Goal: Find specific page/section: Find specific page/section

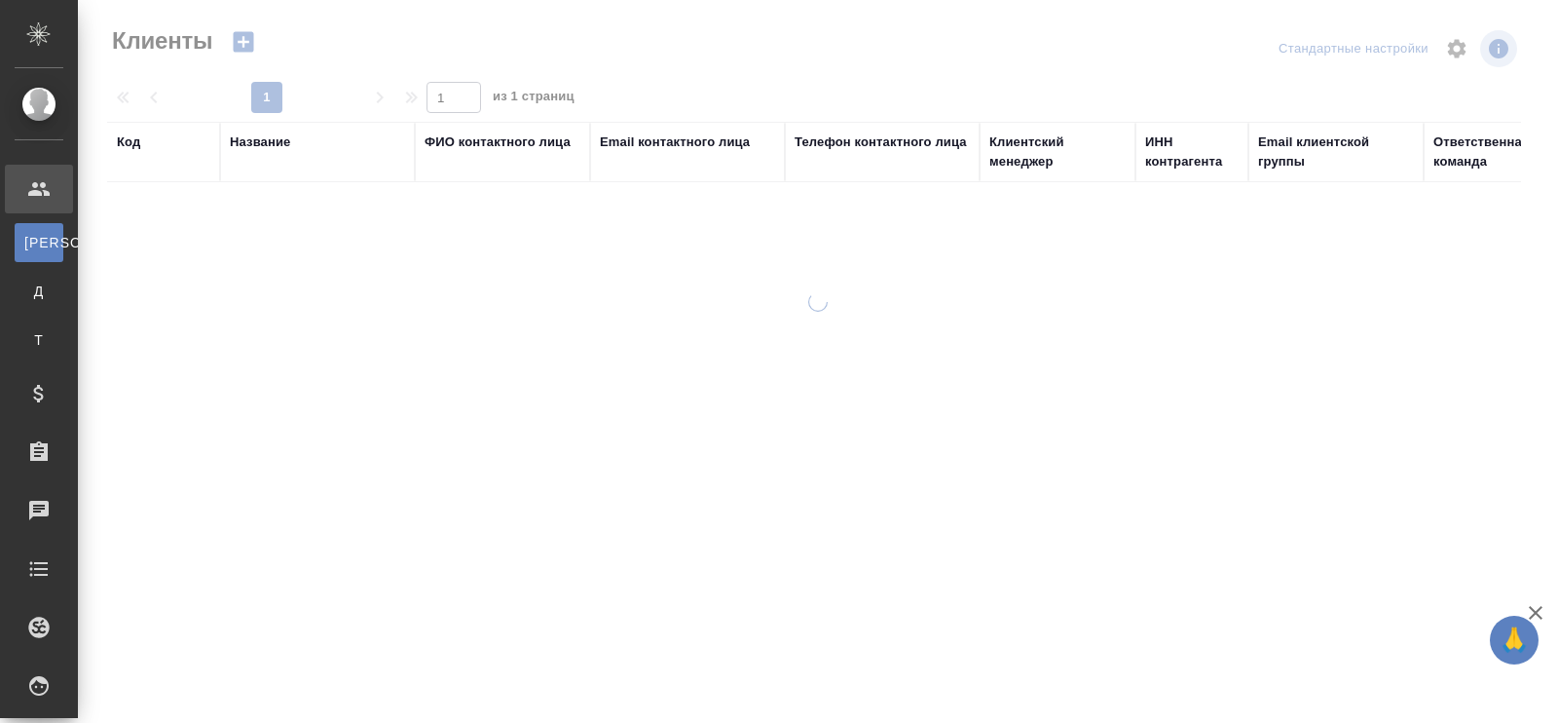
select select "RU"
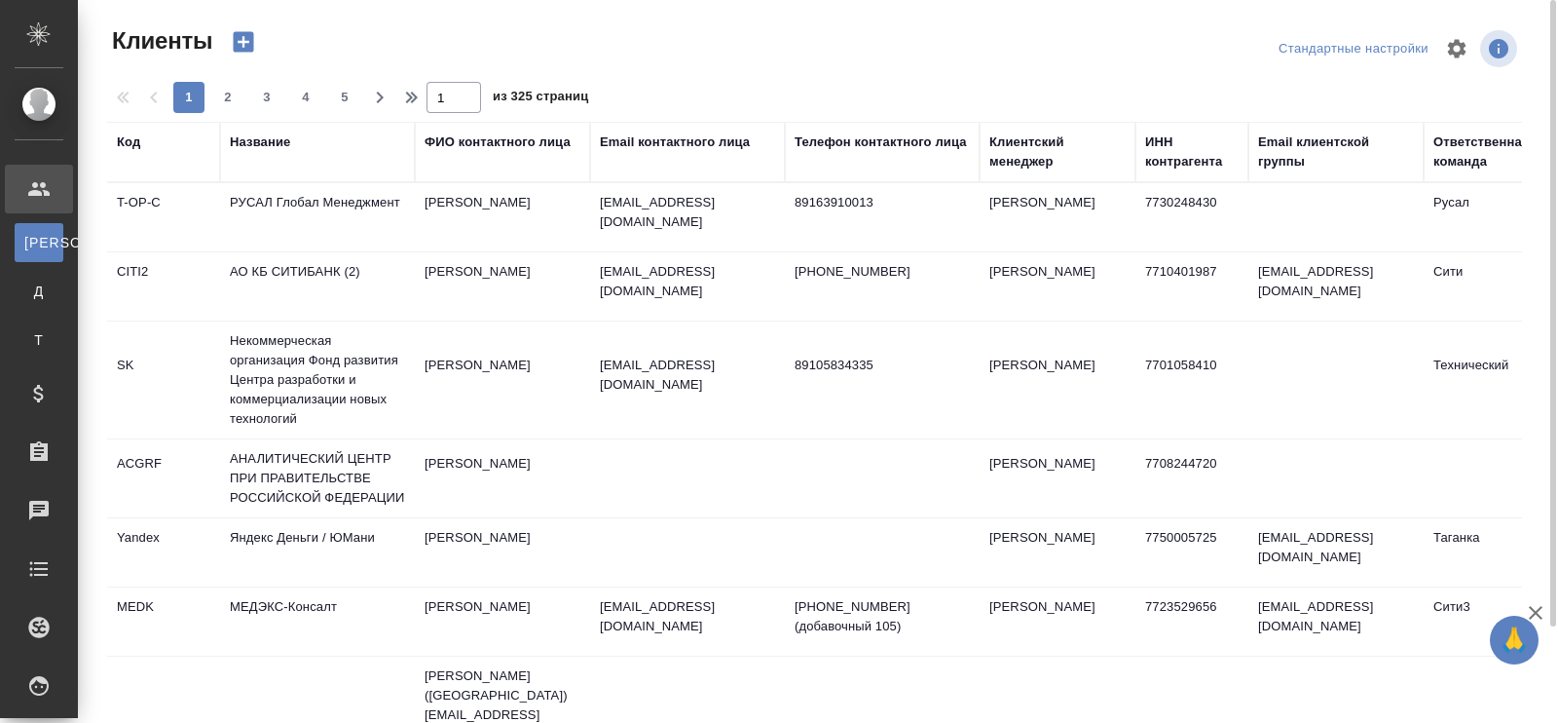
click at [711, 149] on div "Email контактного лица" at bounding box center [675, 141] width 150 height 19
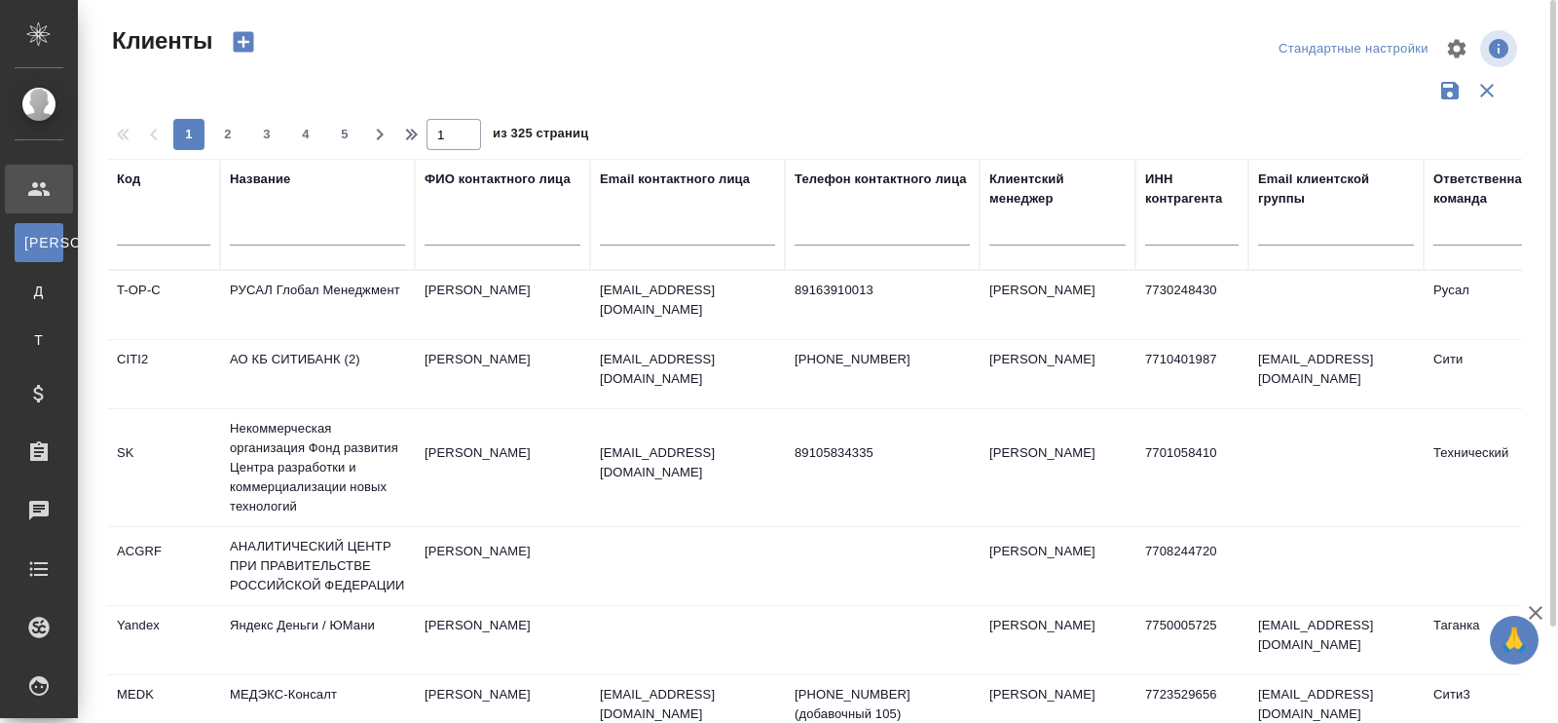
click at [651, 226] on input "text" at bounding box center [687, 233] width 175 height 24
paste input "norrexim.ru"
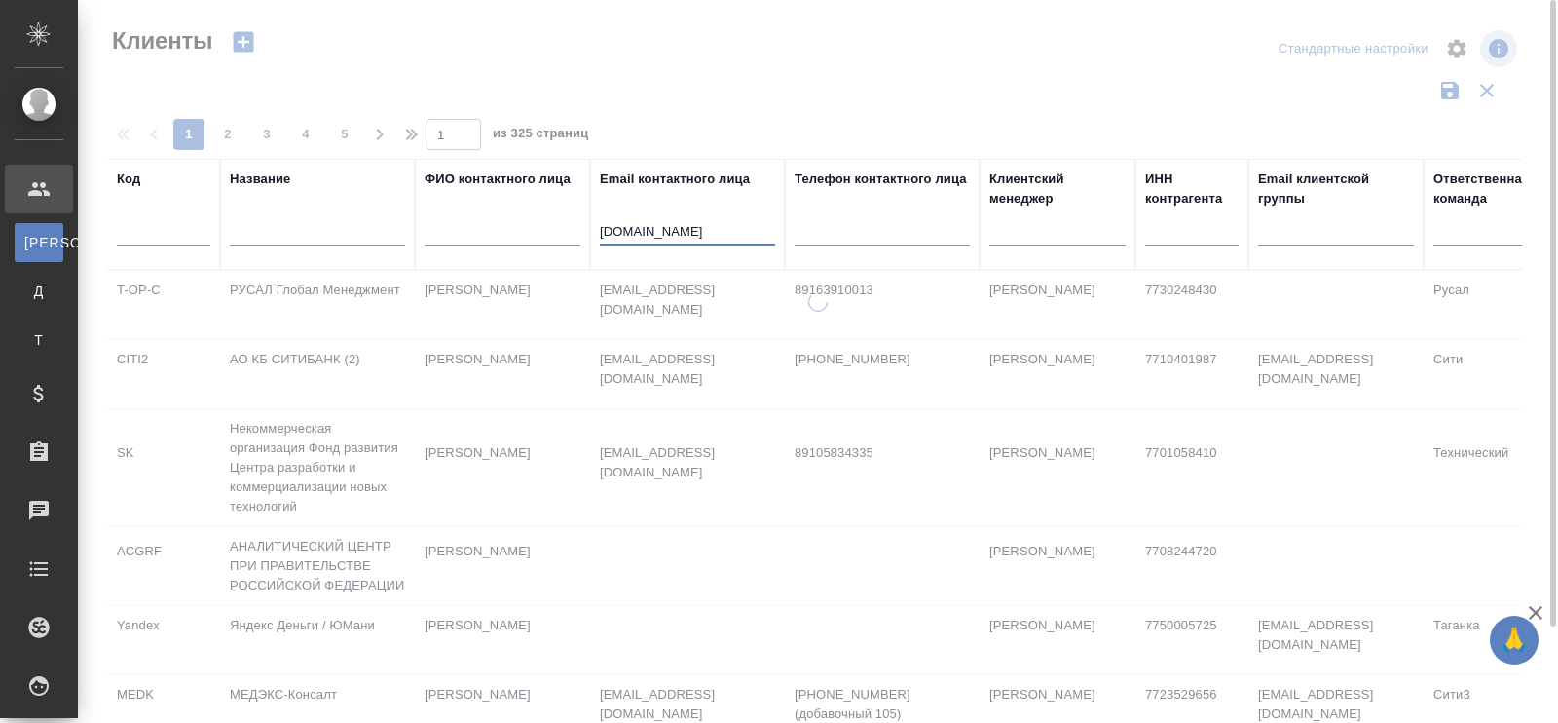
type input "norrexim.ru"
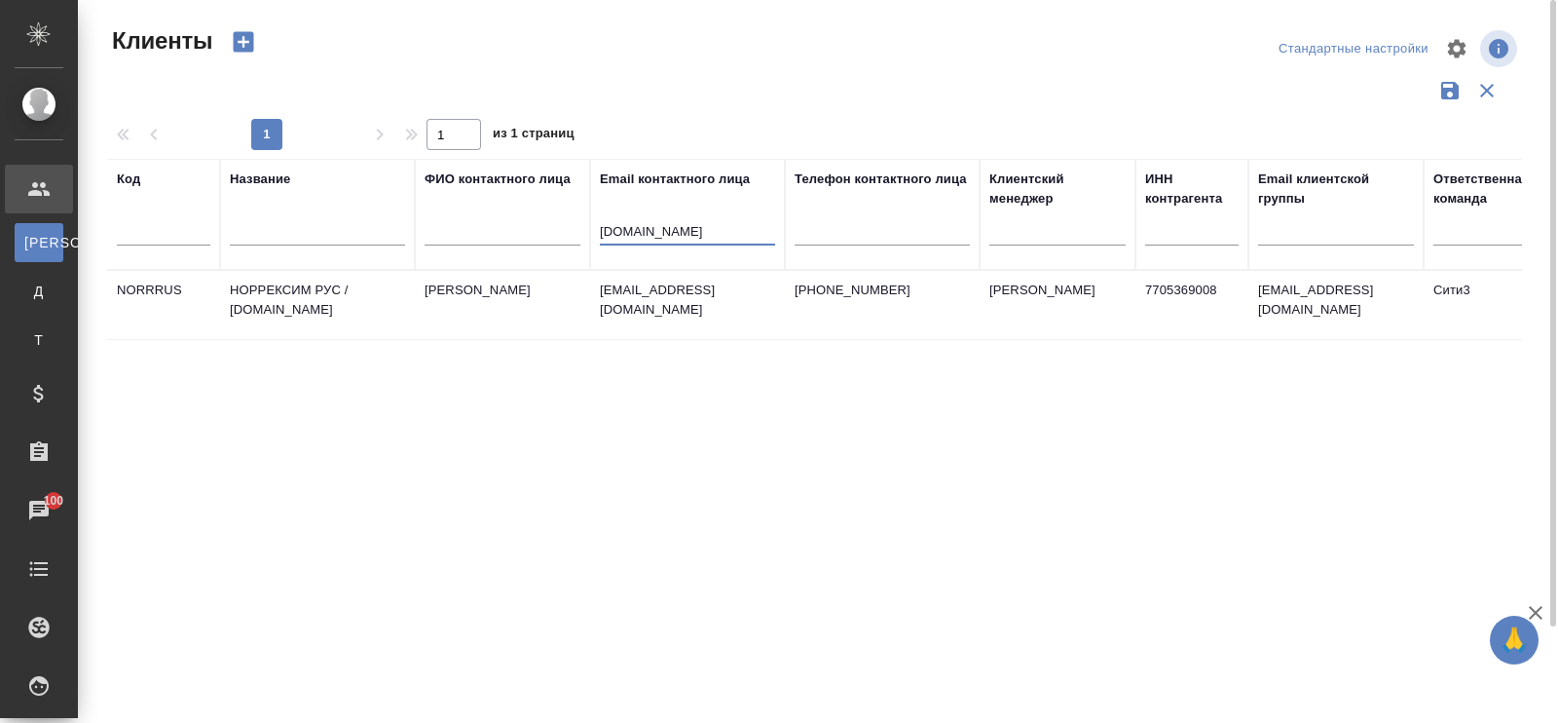
click at [263, 293] on td "НОРРЕКСИМ РУС / [DOMAIN_NAME]" at bounding box center [317, 305] width 195 height 68
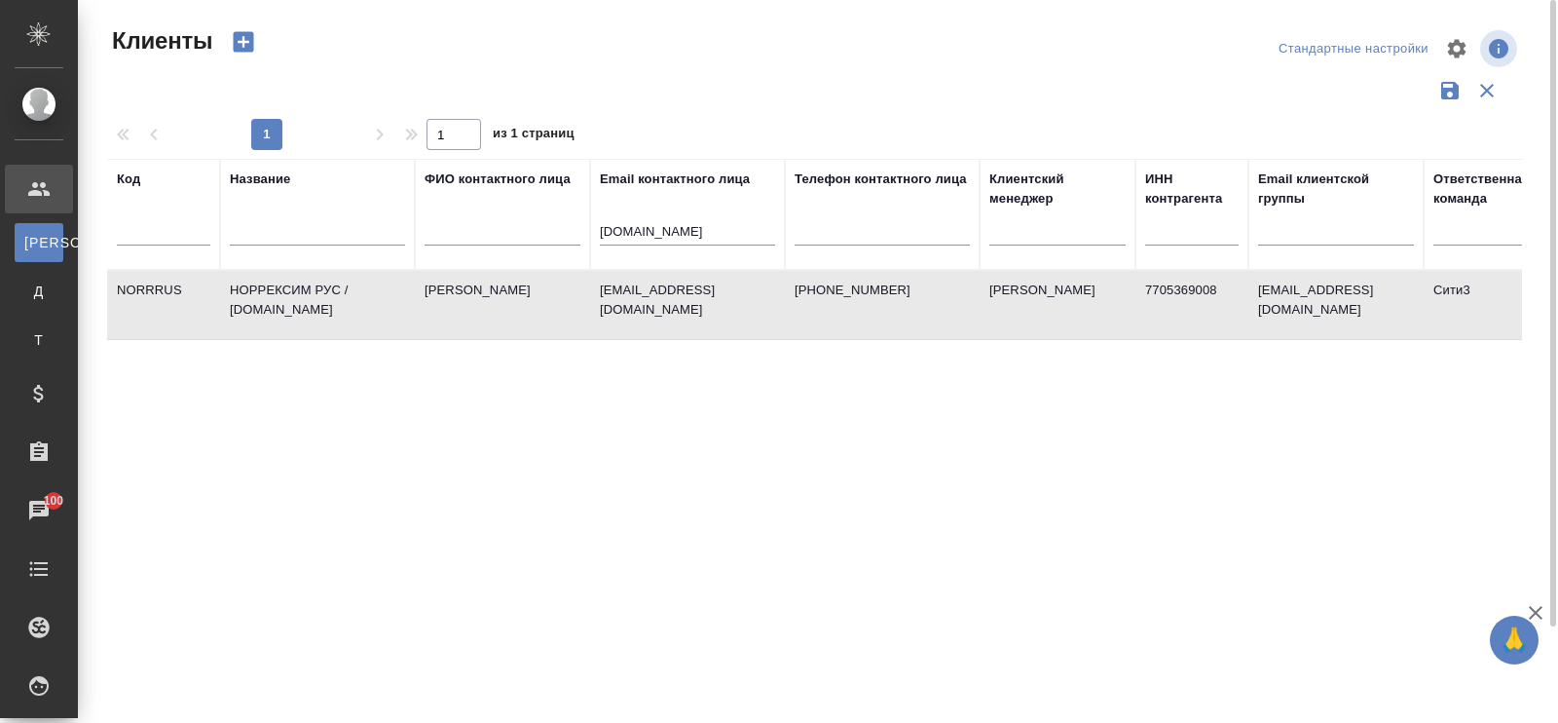
click at [263, 293] on td "НОРРЕКСИМ РУС / [DOMAIN_NAME]" at bounding box center [317, 305] width 195 height 68
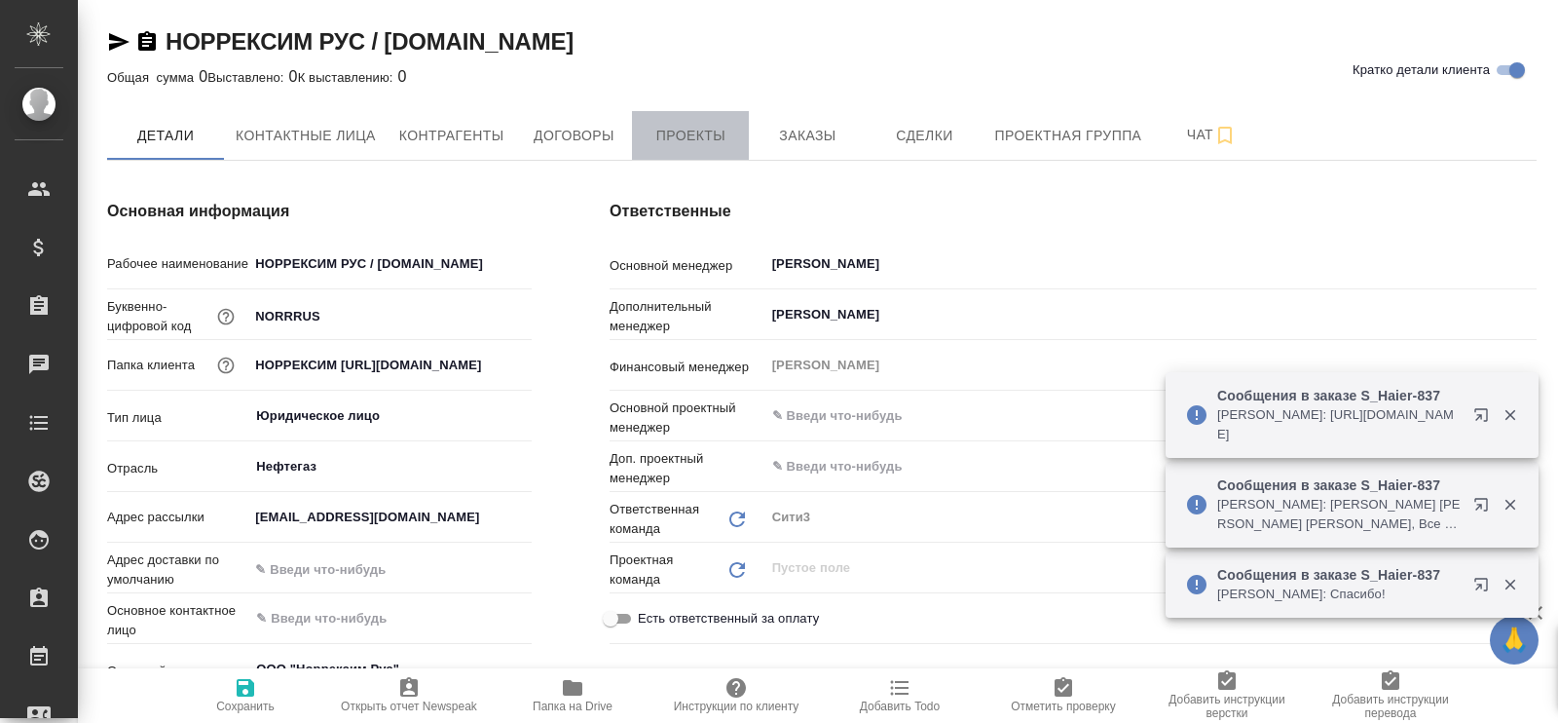
click at [716, 136] on span "Проекты" at bounding box center [690, 136] width 93 height 24
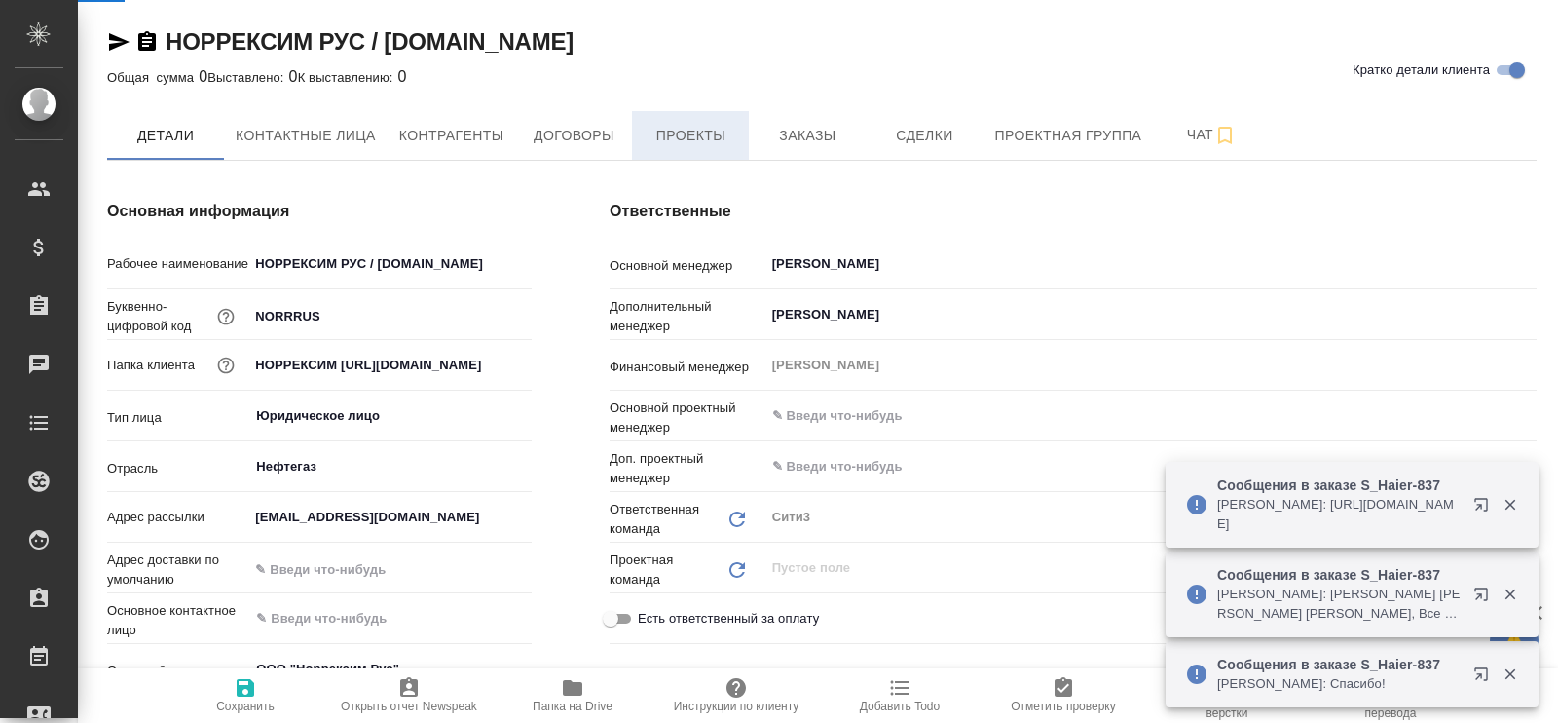
type textarea "x"
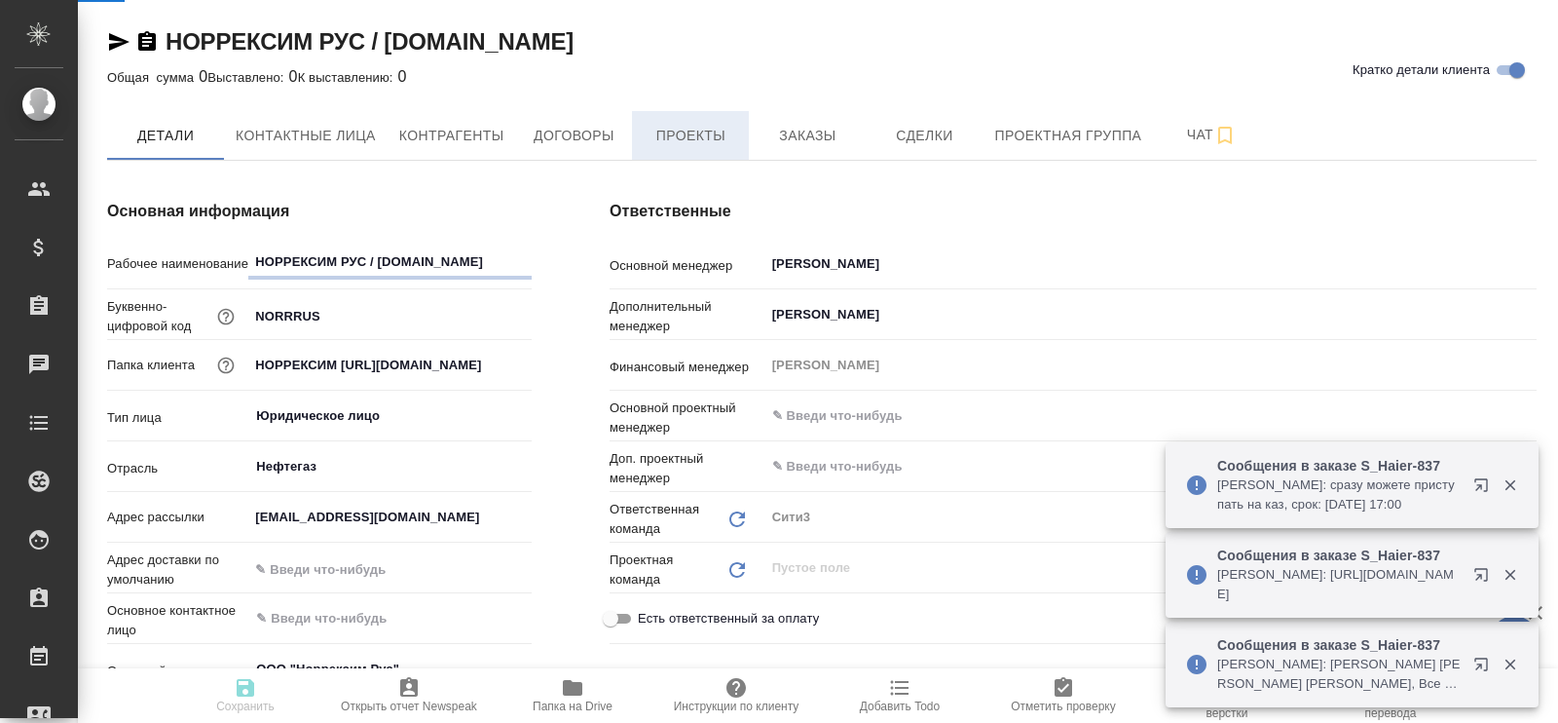
type textarea "x"
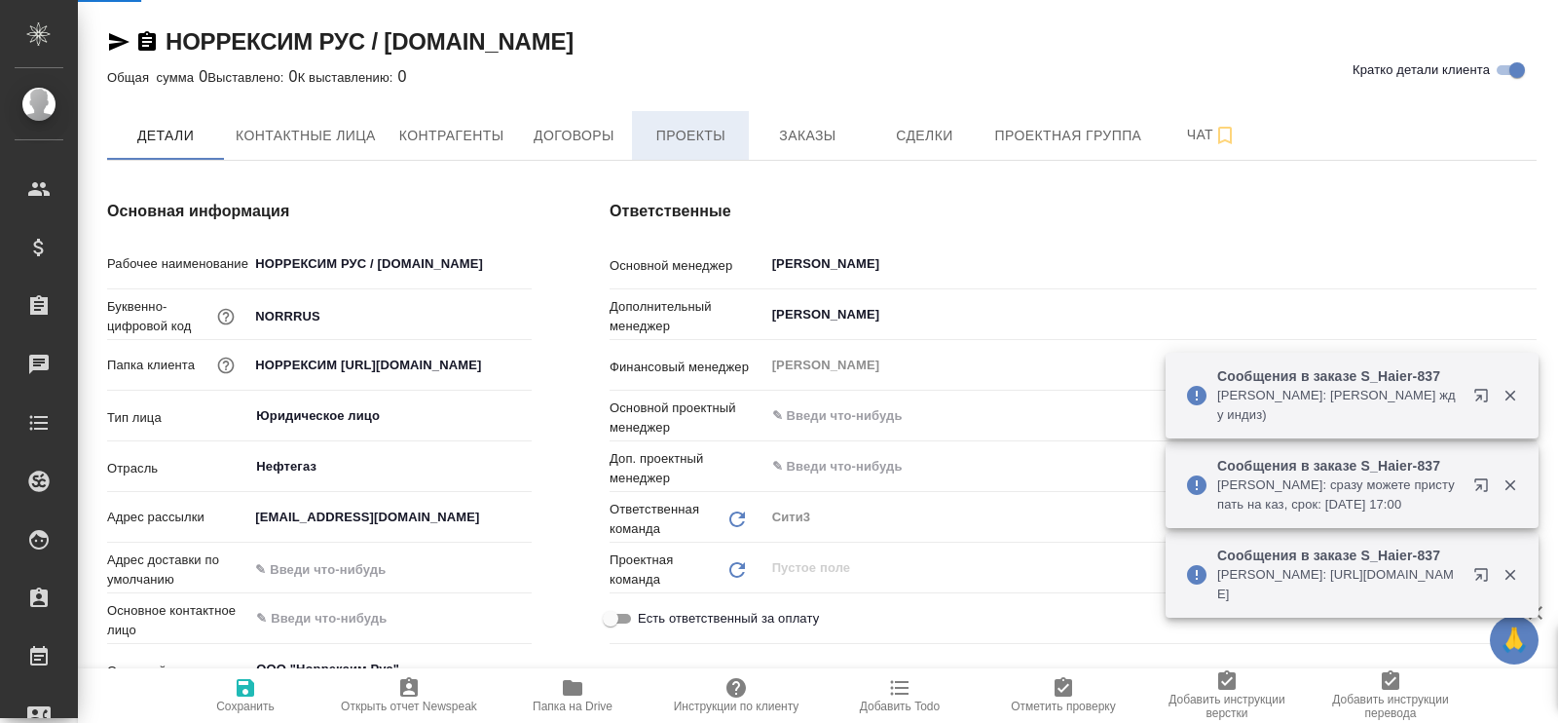
type textarea "x"
click at [683, 131] on span "Проекты" at bounding box center [690, 136] width 93 height 24
